Goal: Transaction & Acquisition: Purchase product/service

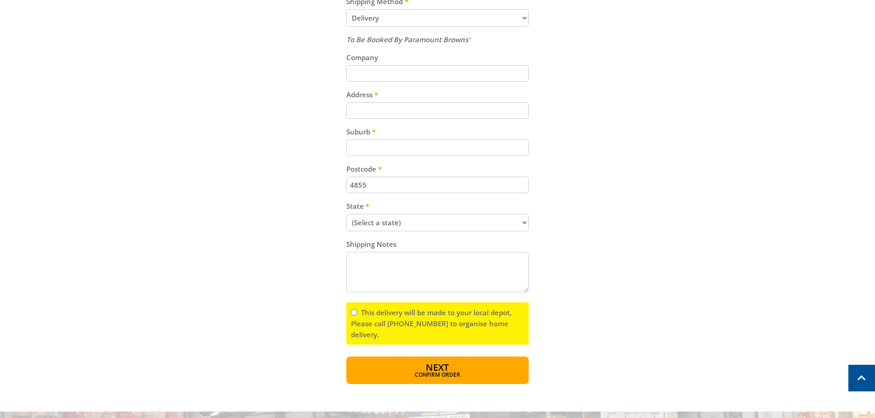
scroll to position [459, 0]
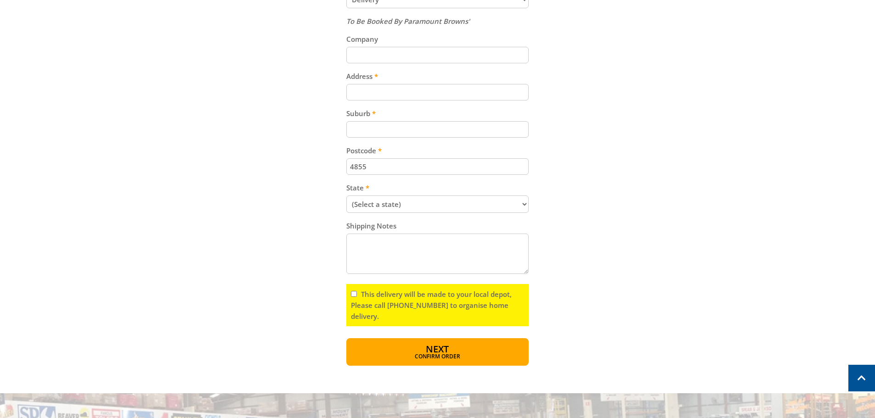
drag, startPoint x: 374, startPoint y: 165, endPoint x: 330, endPoint y: 169, distance: 44.7
click at [330, 169] on div "Cart DARK GREY LONG SPAN SHELVING UNIT - MSU2424 $259.00 3 Item total: $777.00 …" at bounding box center [437, 47] width 569 height 637
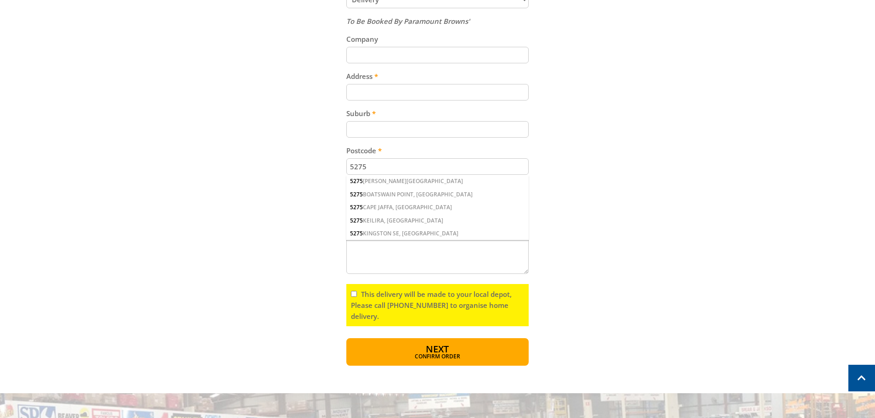
click at [346, 338] on button "Next Confirm order" at bounding box center [437, 352] width 182 height 28
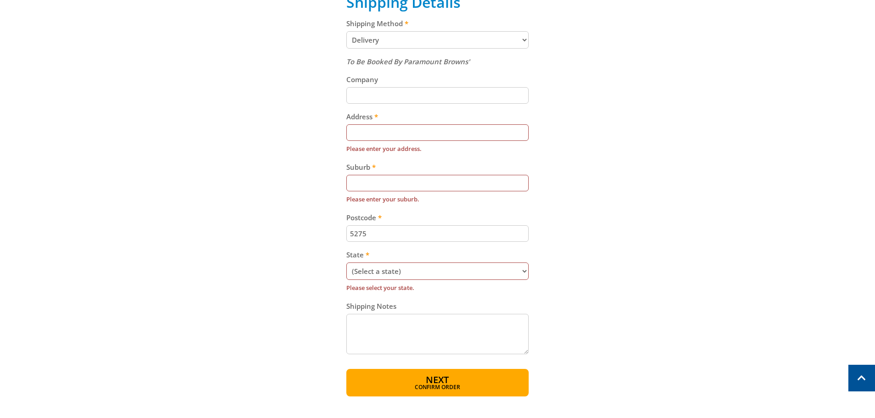
scroll to position [517, 0]
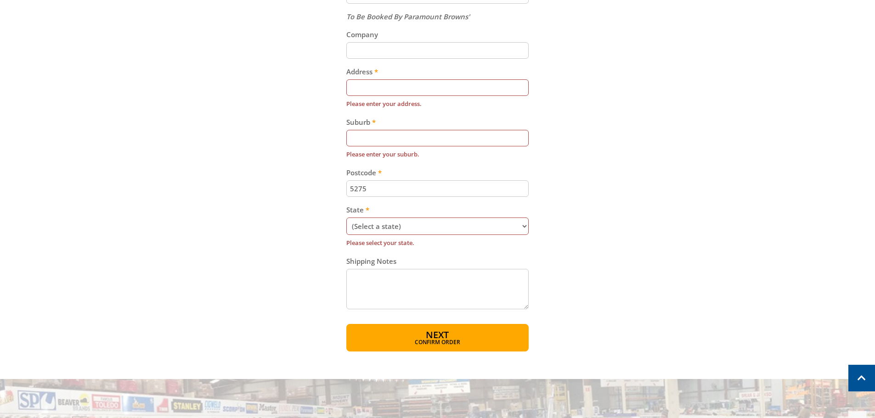
click at [374, 191] on input "5275" at bounding box center [437, 188] width 182 height 17
drag, startPoint x: 371, startPoint y: 189, endPoint x: 333, endPoint y: 187, distance: 38.2
click at [333, 187] on div "Cart DARK GREY LONG SPAN SHELVING UNIT - MSU2424 $259.00 3 Item total: $777.00 …" at bounding box center [437, 11] width 569 height 680
type input "5275"
click at [393, 229] on div "5275 [GEOGRAPHIC_DATA], [GEOGRAPHIC_DATA]" at bounding box center [437, 229] width 182 height 13
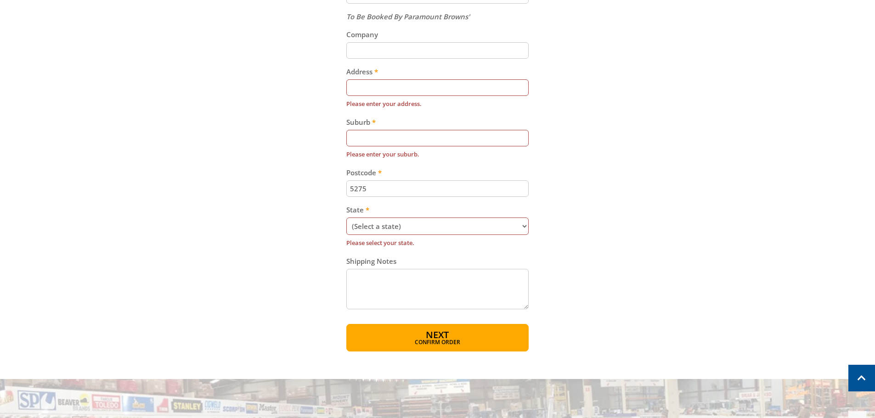
click at [376, 226] on select "(Select a state) [GEOGRAPHIC_DATA] [GEOGRAPHIC_DATA] [GEOGRAPHIC_DATA] [GEOGRAP…" at bounding box center [437, 226] width 182 height 17
select select "SA"
click at [346, 218] on select "(Select a state) [GEOGRAPHIC_DATA] [GEOGRAPHIC_DATA] [GEOGRAPHIC_DATA] [GEOGRAP…" at bounding box center [437, 226] width 182 height 17
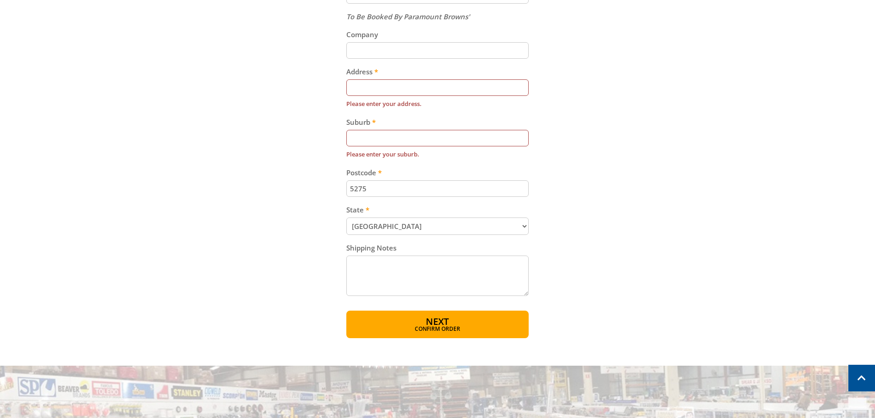
click at [383, 138] on input "Suburb" at bounding box center [437, 138] width 182 height 17
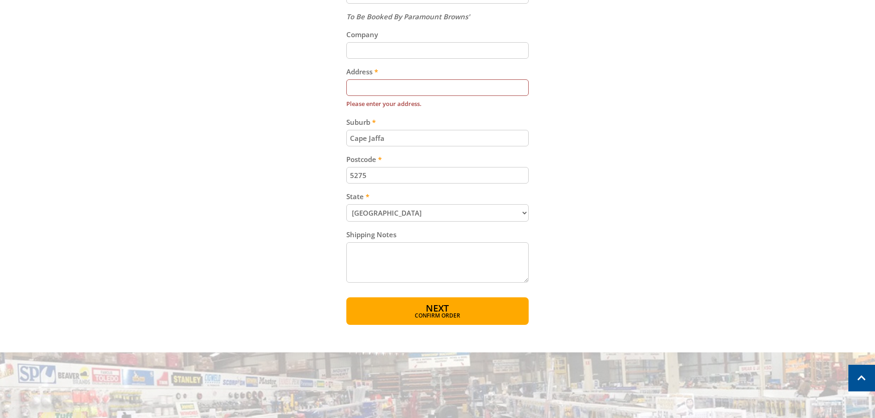
type input "Cape Jaffa"
click at [402, 88] on input "Address" at bounding box center [437, 87] width 182 height 17
click at [385, 53] on input "Company" at bounding box center [437, 50] width 182 height 17
type input "R"
type input "[PERSON_NAME] Property Holdings"
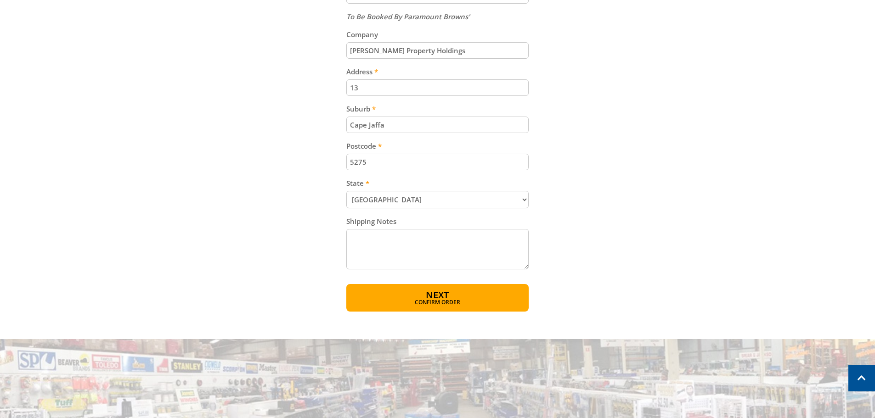
type input "1"
type input "4 Legoe St"
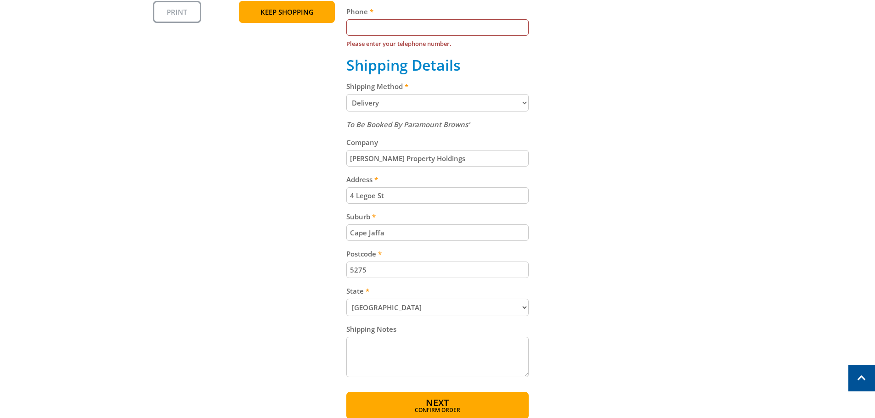
scroll to position [425, 0]
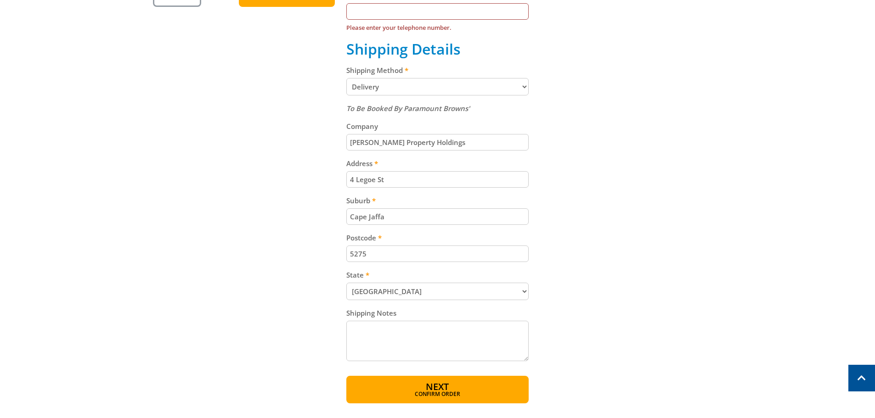
click at [374, 10] on input "Phone" at bounding box center [437, 11] width 182 height 17
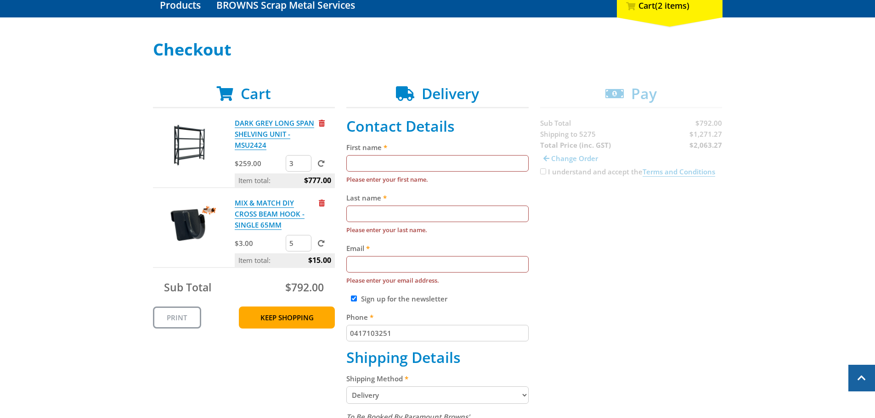
scroll to position [58, 0]
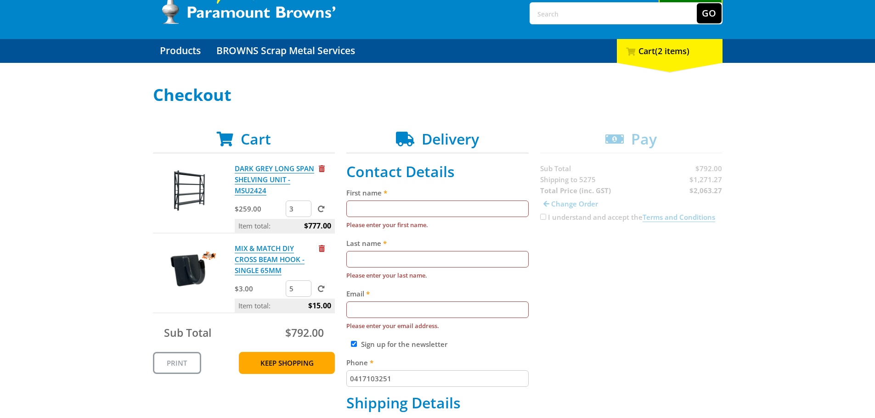
type input "0417103251"
click at [388, 209] on input "First name" at bounding box center [437, 209] width 182 height 17
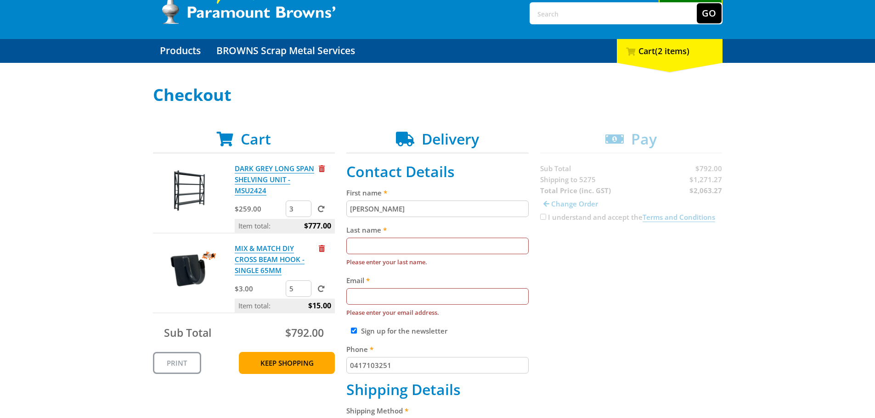
type input "[PERSON_NAME]"
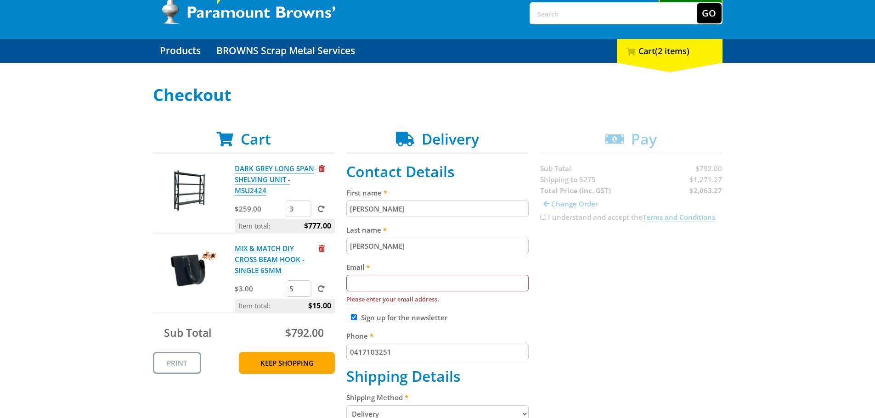
type input "[PERSON_NAME]"
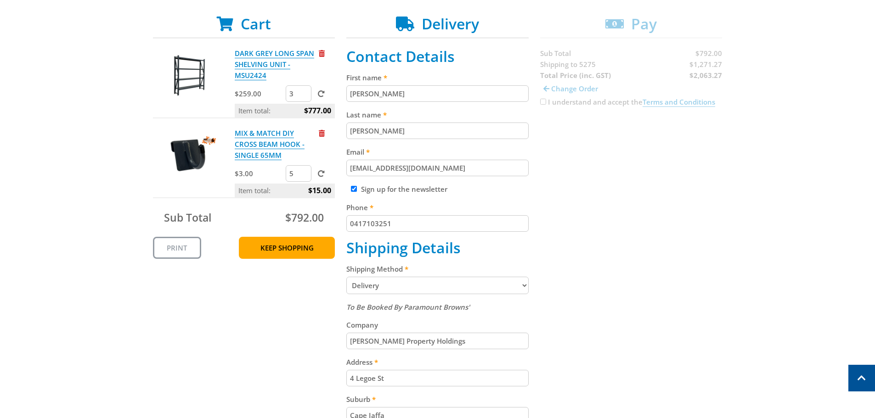
scroll to position [150, 0]
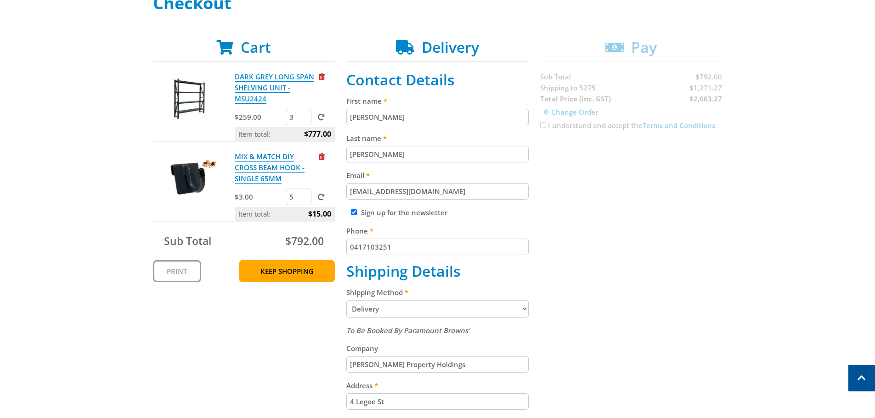
type input "[EMAIL_ADDRESS][DOMAIN_NAME]"
click at [594, 202] on div "Cart DARK GREY LONG SPAN SHELVING UNIT - MSU2424 $259.00 3 Item total: $777.00 …" at bounding box center [437, 332] width 569 height 587
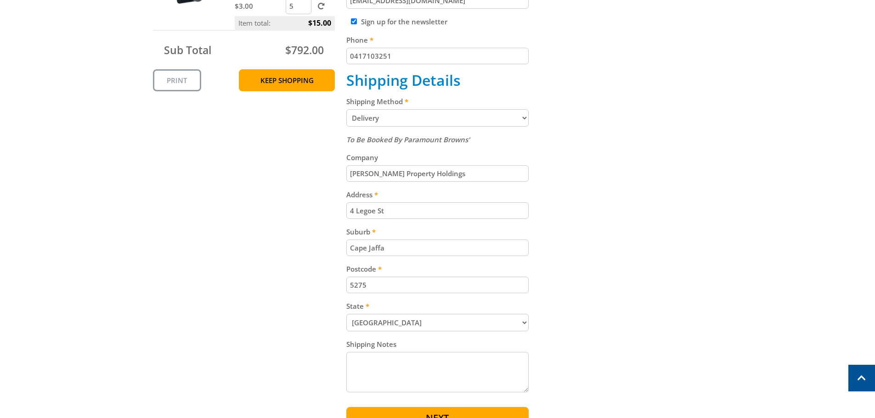
scroll to position [333, 0]
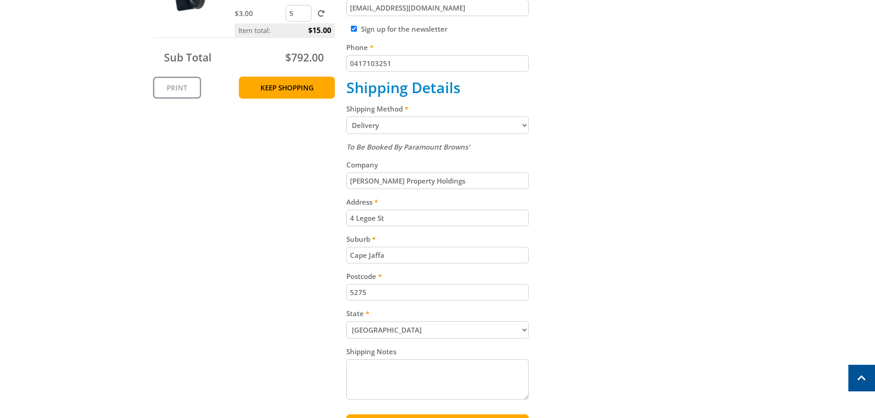
click at [521, 124] on select "Pickup from [GEOGRAPHIC_DATA][PERSON_NAME] Delivery" at bounding box center [437, 125] width 182 height 17
click at [281, 169] on div "Cart DARK GREY LONG SPAN SHELVING UNIT - MSU2424 $259.00 3 Item total: $777.00 …" at bounding box center [437, 148] width 569 height 587
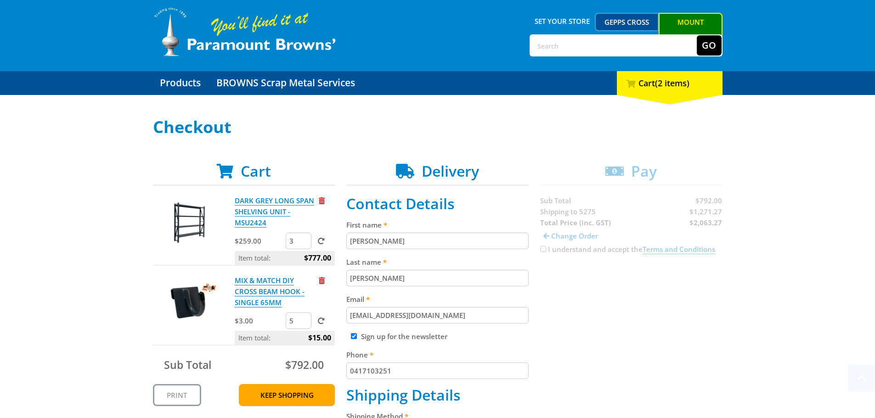
scroll to position [0, 0]
